Goal: Transaction & Acquisition: Purchase product/service

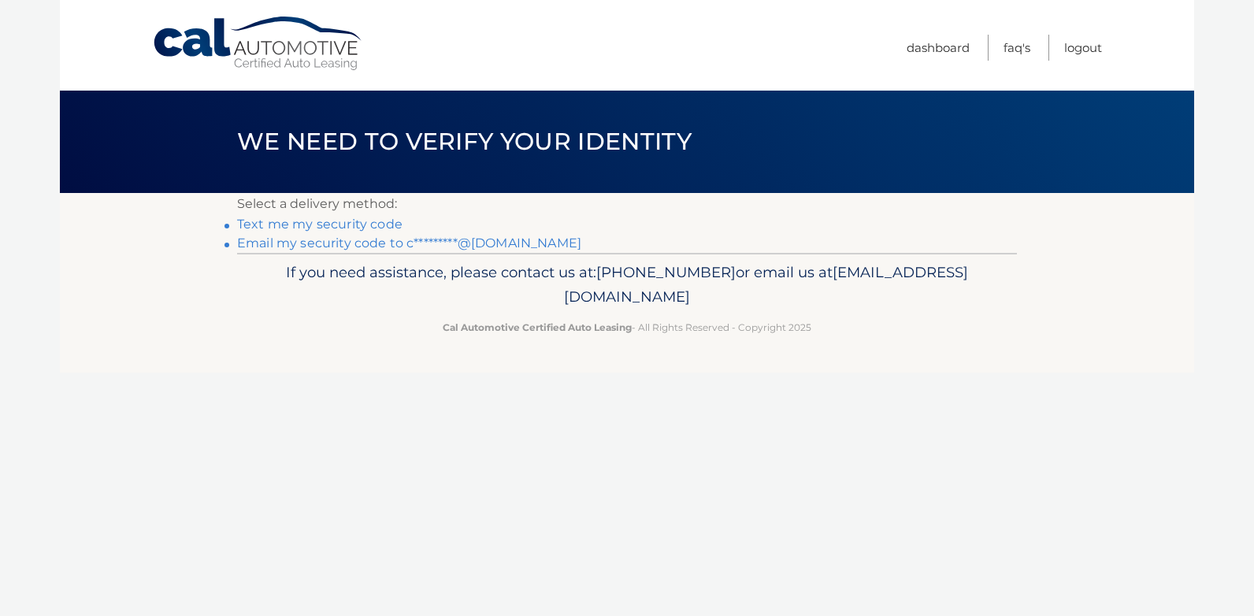
click at [371, 244] on link "Email my security code to c*********@yahoo.com" at bounding box center [409, 243] width 344 height 15
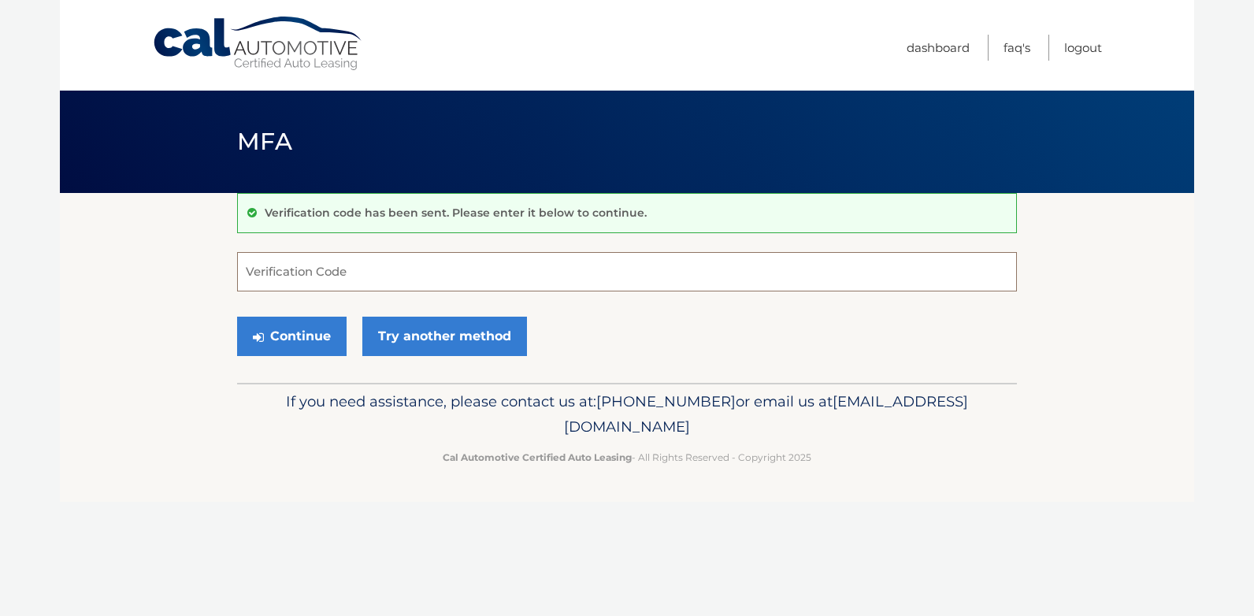
click at [304, 266] on input "Verification Code" at bounding box center [627, 271] width 780 height 39
paste input "170756"
type input "170756"
click at [303, 333] on button "Continue" at bounding box center [292, 336] width 110 height 39
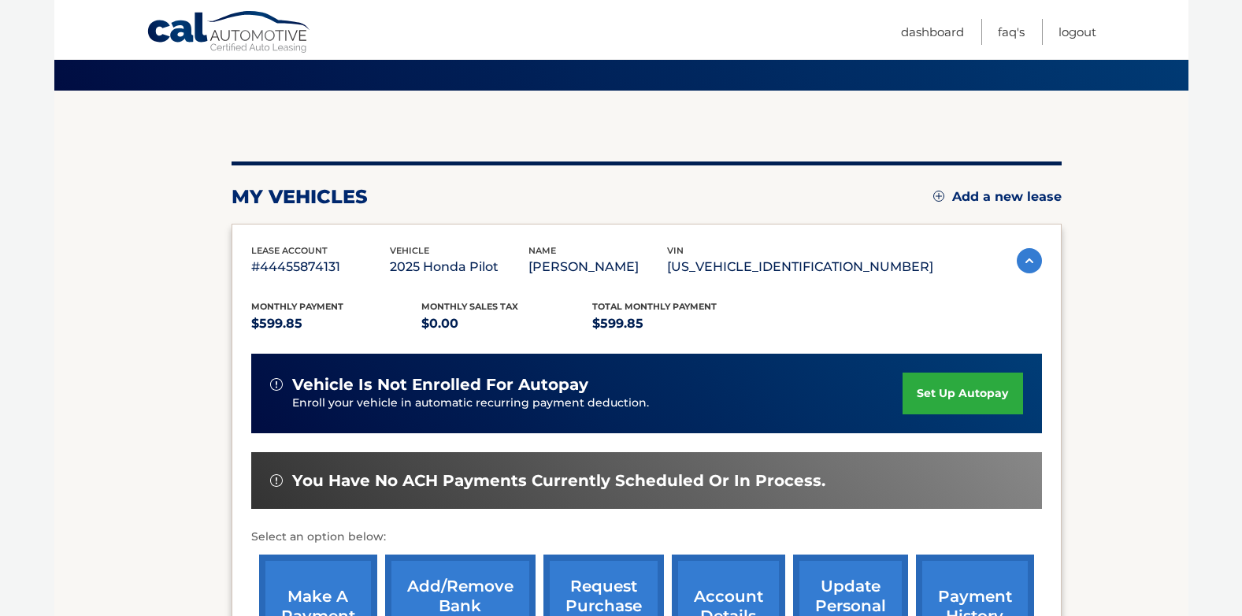
scroll to position [260, 0]
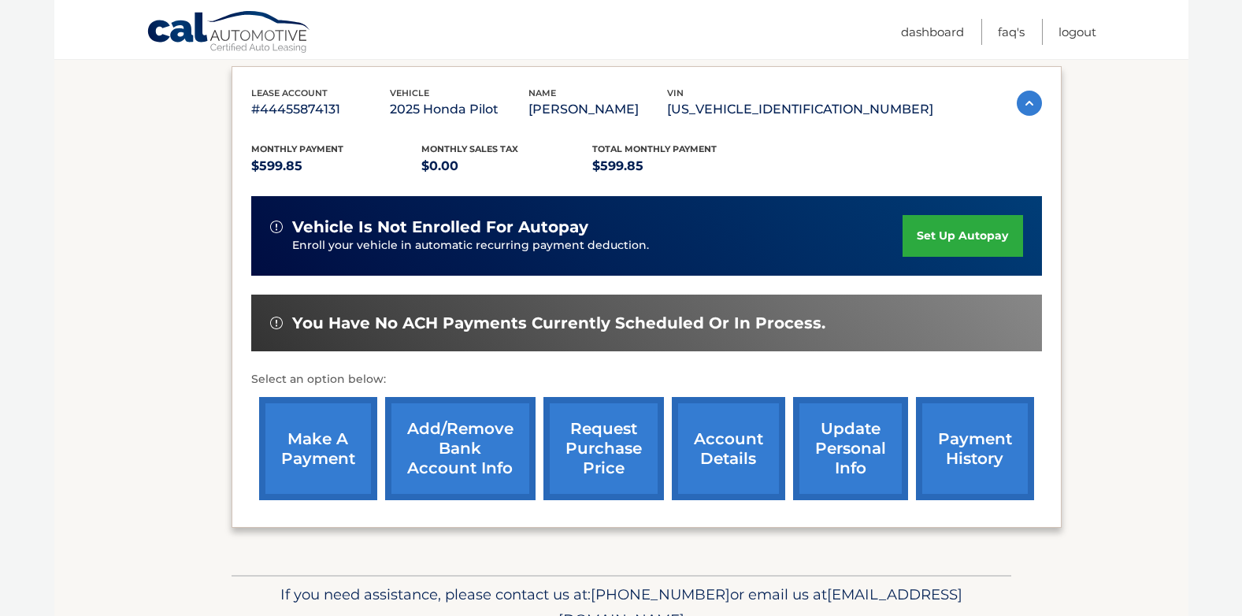
click at [316, 448] on link "make a payment" at bounding box center [318, 448] width 118 height 103
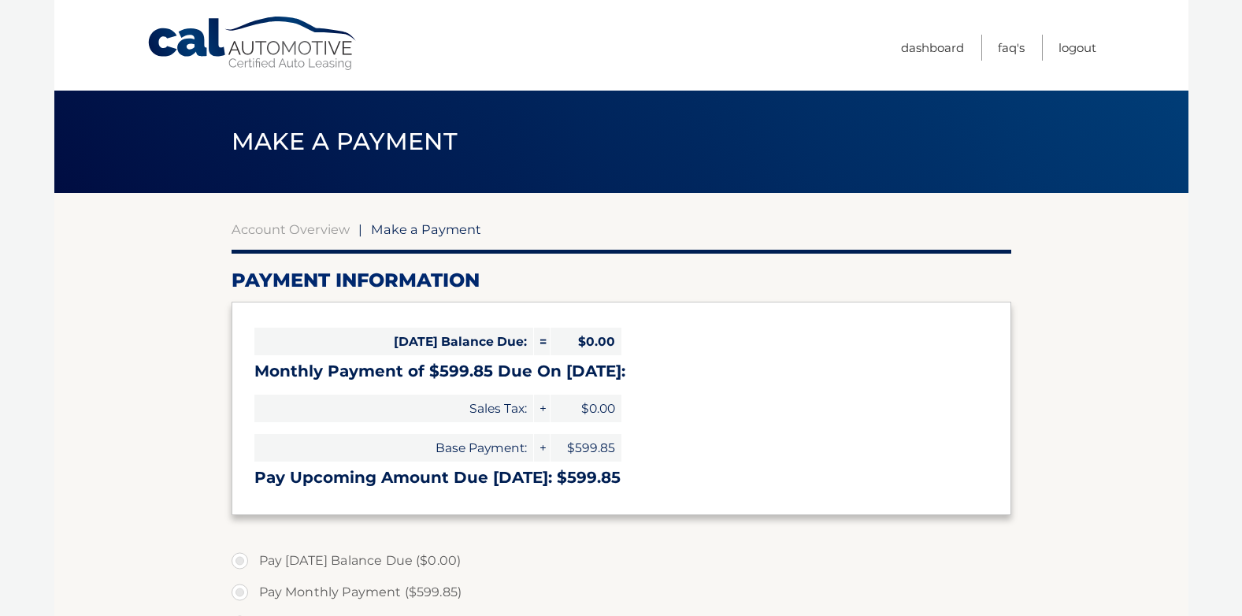
select select "MjY2ZGEwMDItNWU0Ny00MTNiLThjNGItZWMwYTgyN2Q2M2U4"
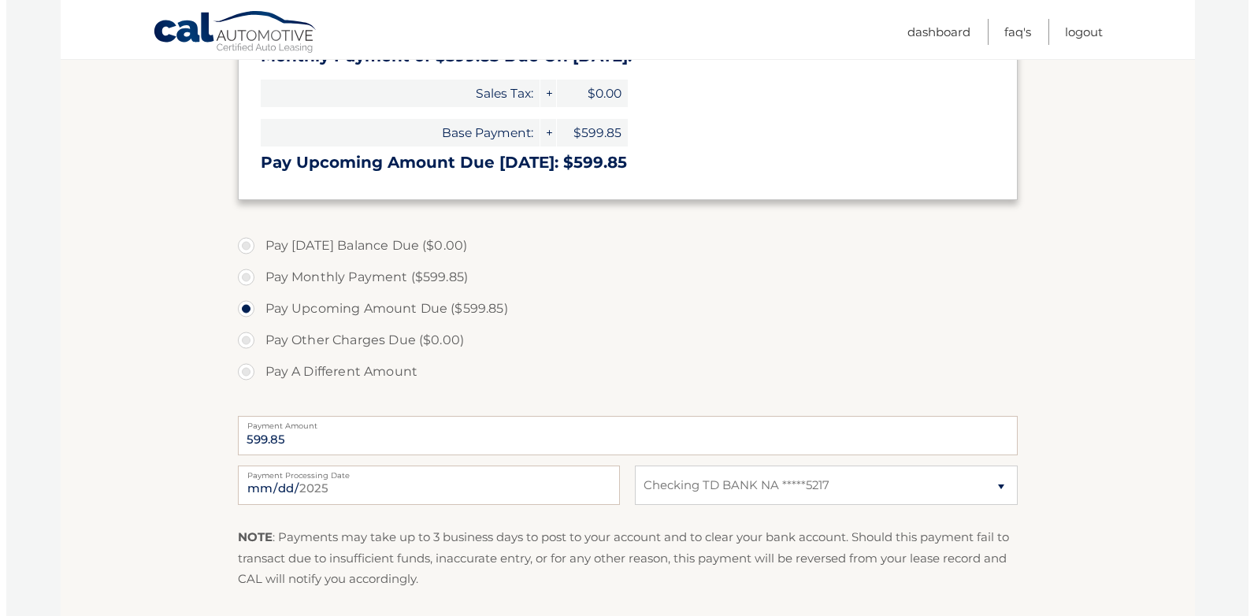
scroll to position [473, 0]
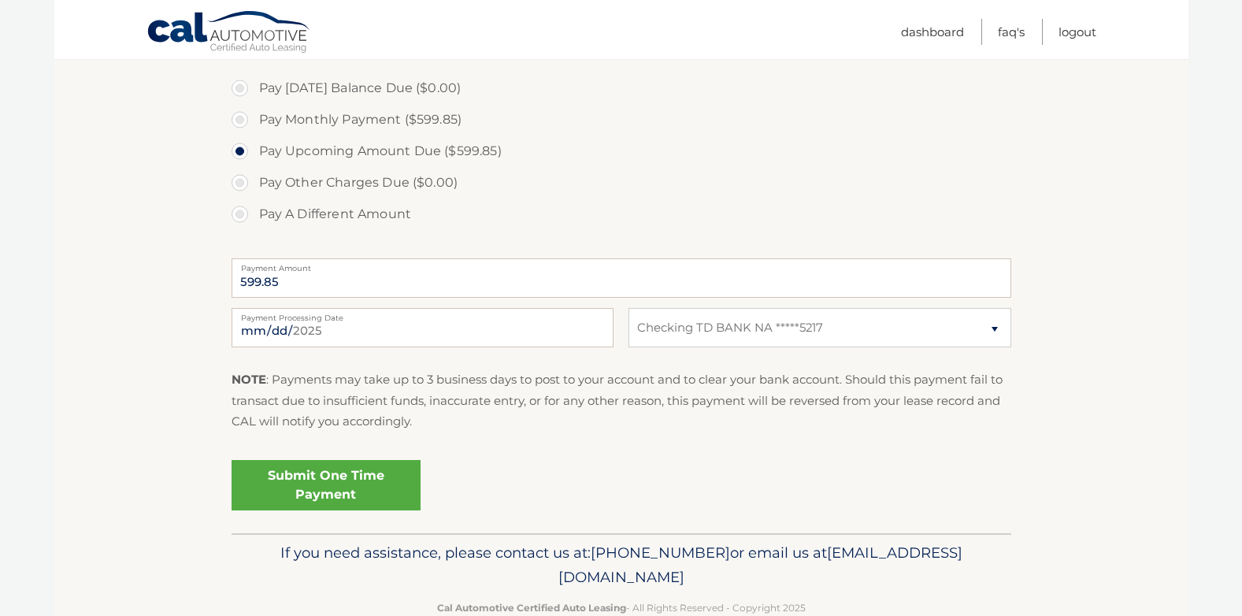
click at [305, 485] on link "Submit One Time Payment" at bounding box center [326, 485] width 189 height 50
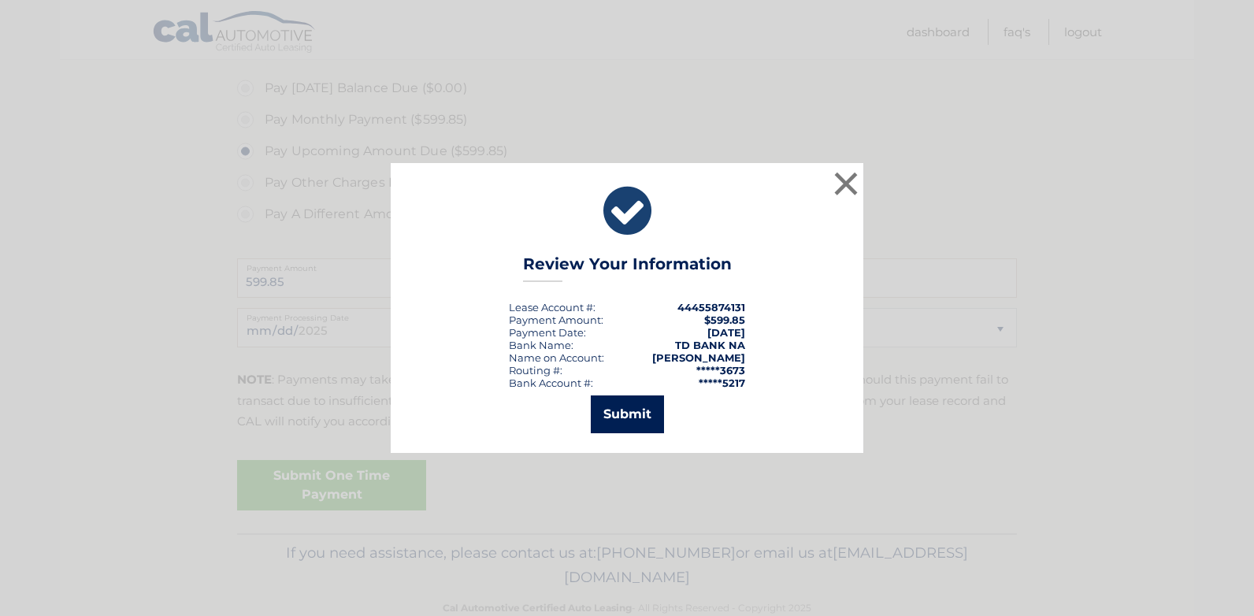
click at [625, 416] on button "Submit" at bounding box center [627, 414] width 73 height 38
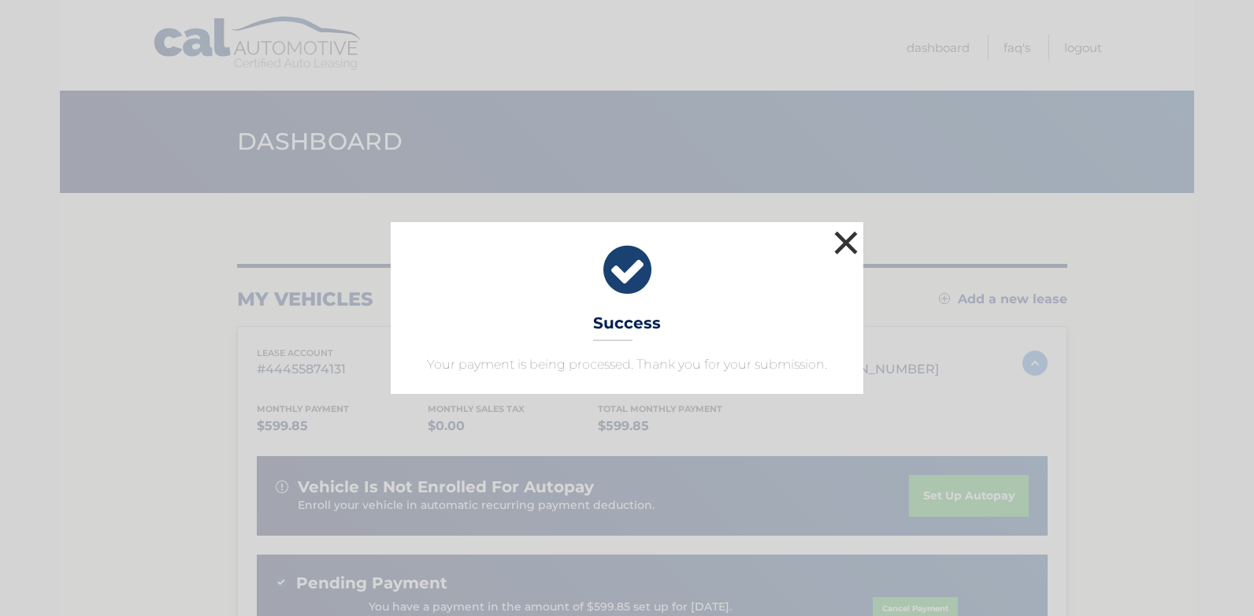
click at [845, 243] on button "×" at bounding box center [846, 243] width 32 height 32
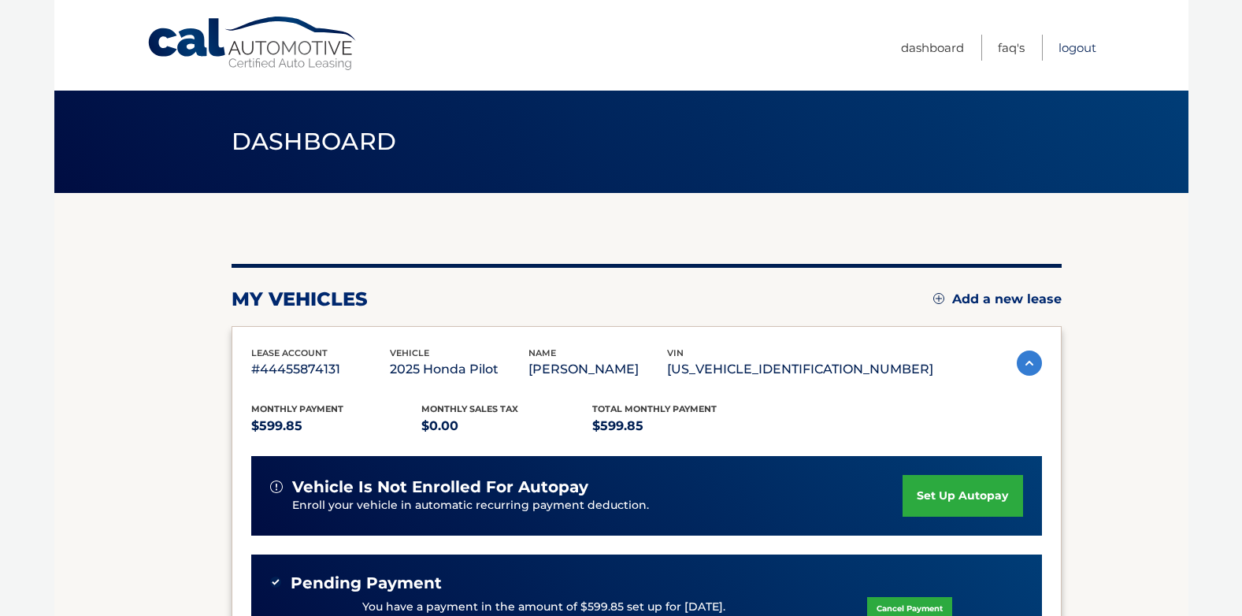
click at [1085, 46] on link "Logout" at bounding box center [1078, 48] width 38 height 26
